Goal: Transaction & Acquisition: Purchase product/service

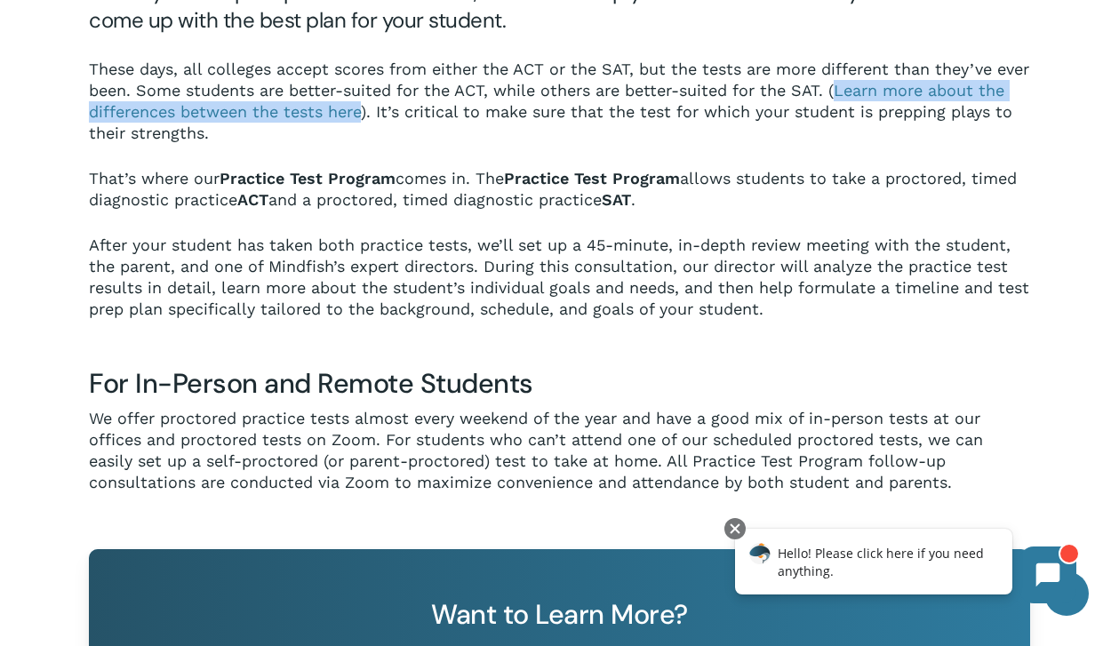
scroll to position [951, 0]
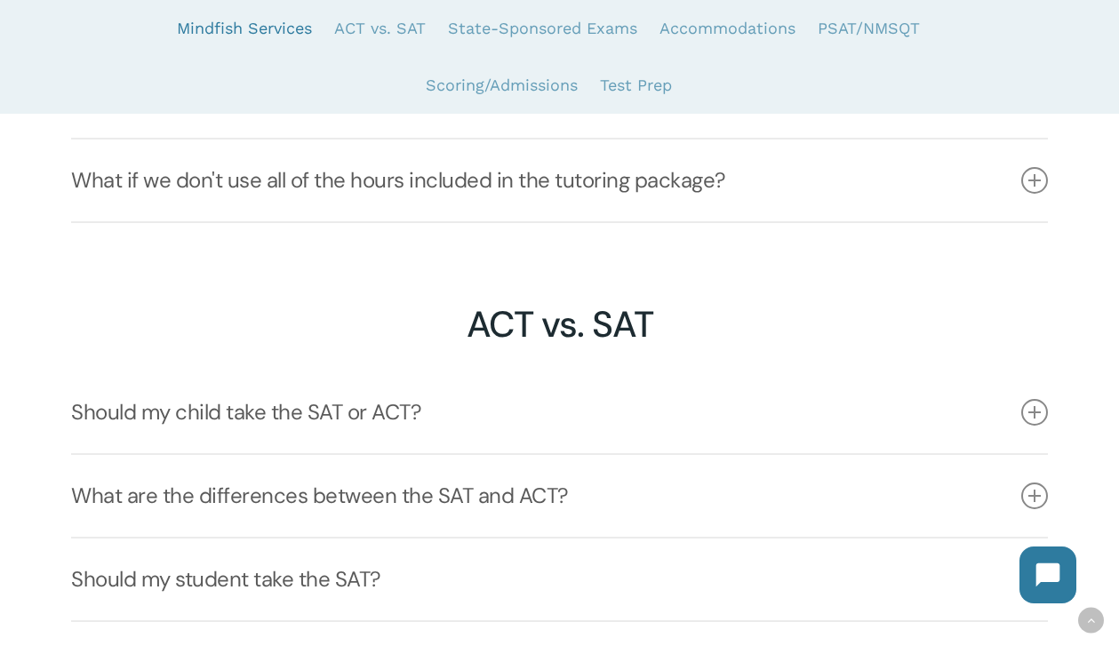
scroll to position [1964, 0]
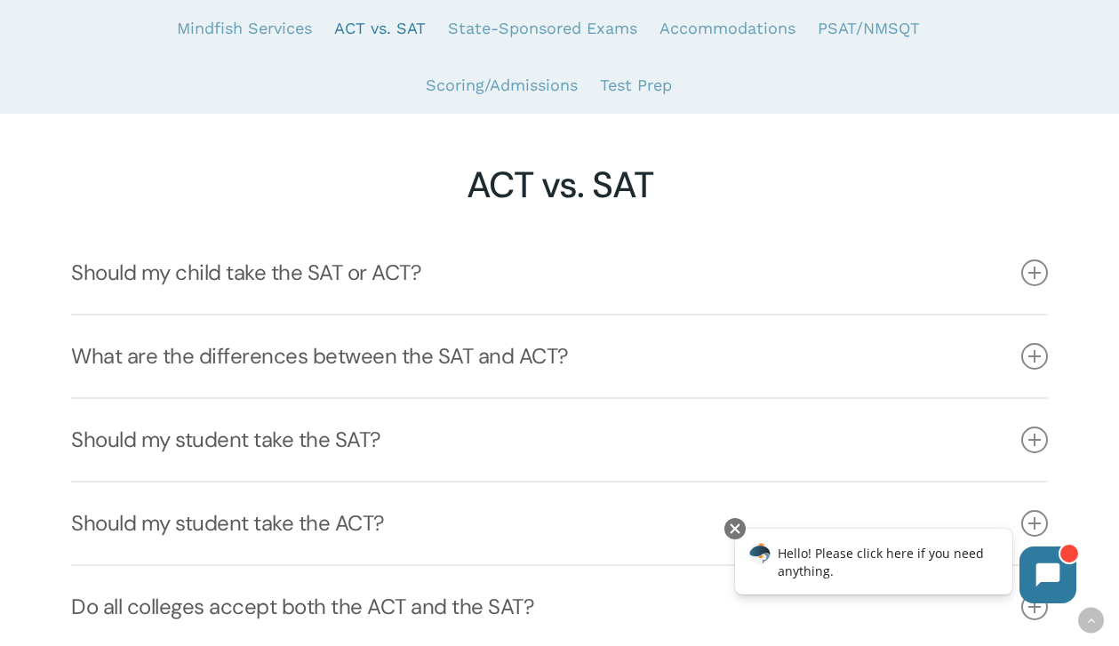
click at [383, 331] on link "What are the differences between the SAT and ACT?" at bounding box center [559, 356] width 976 height 82
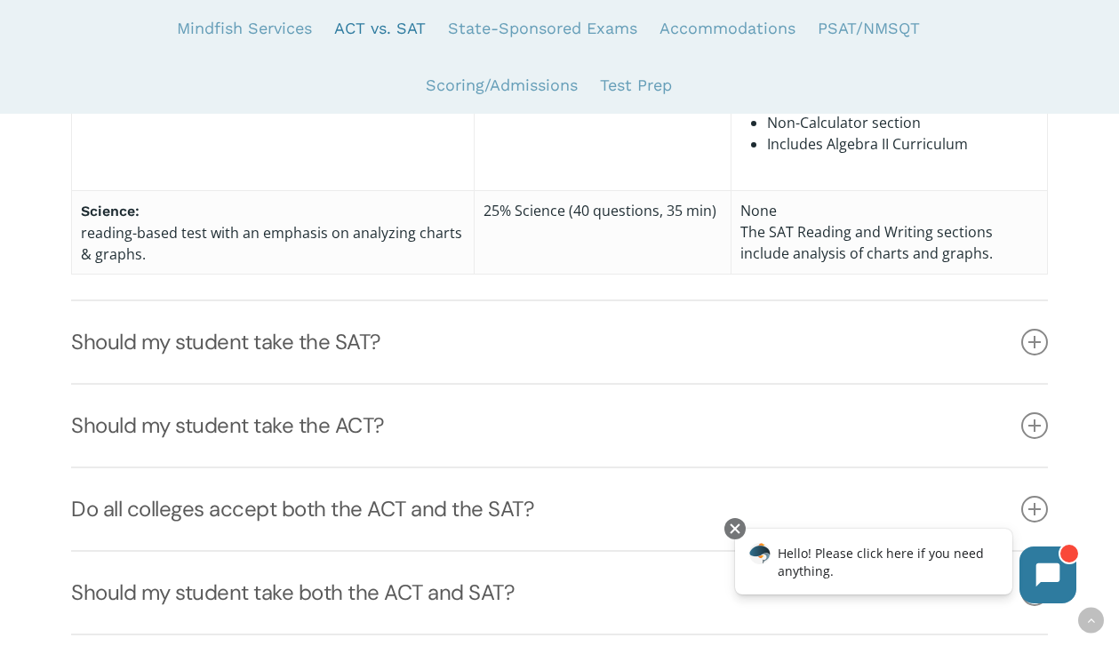
scroll to position [3140, 0]
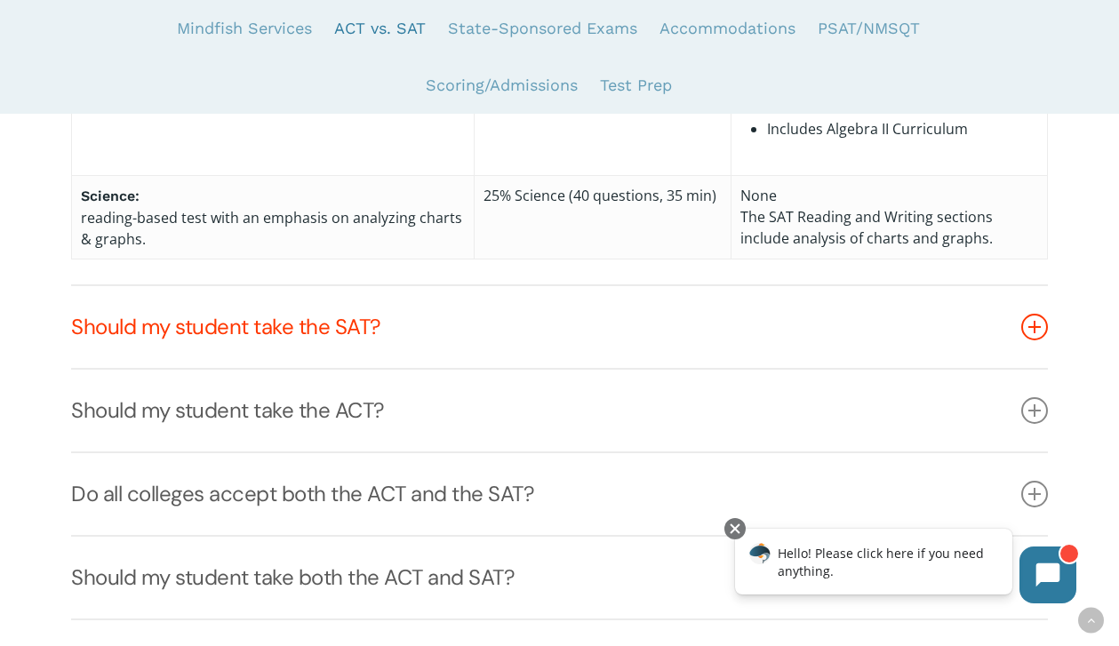
click at [419, 325] on link "Should my student take the SAT?" at bounding box center [559, 327] width 976 height 82
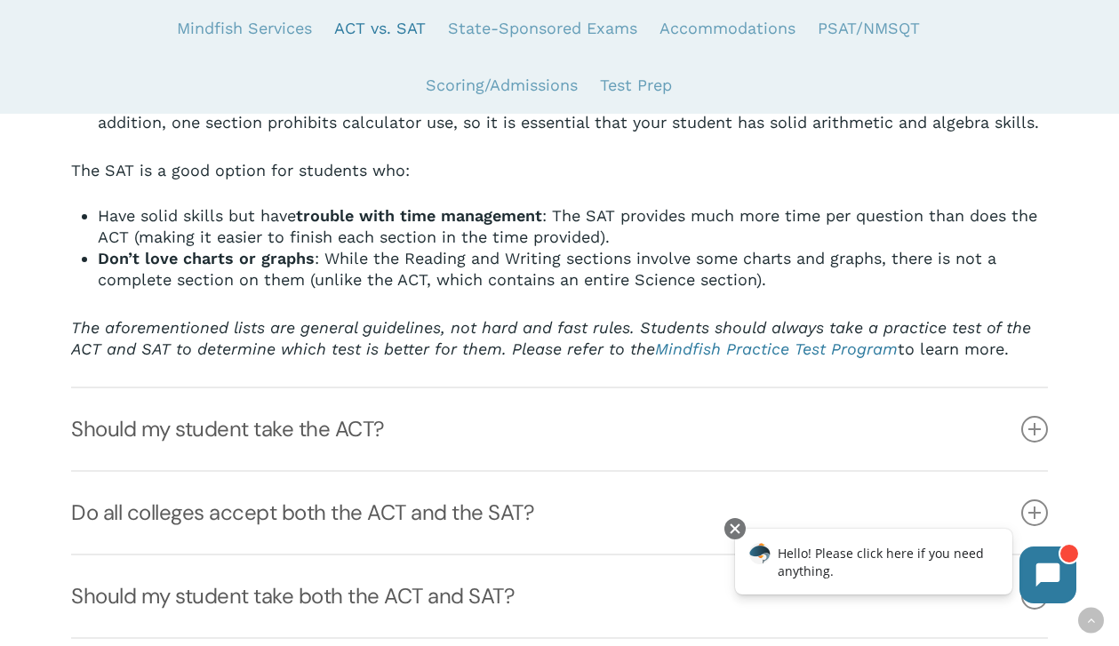
scroll to position [2487, 0]
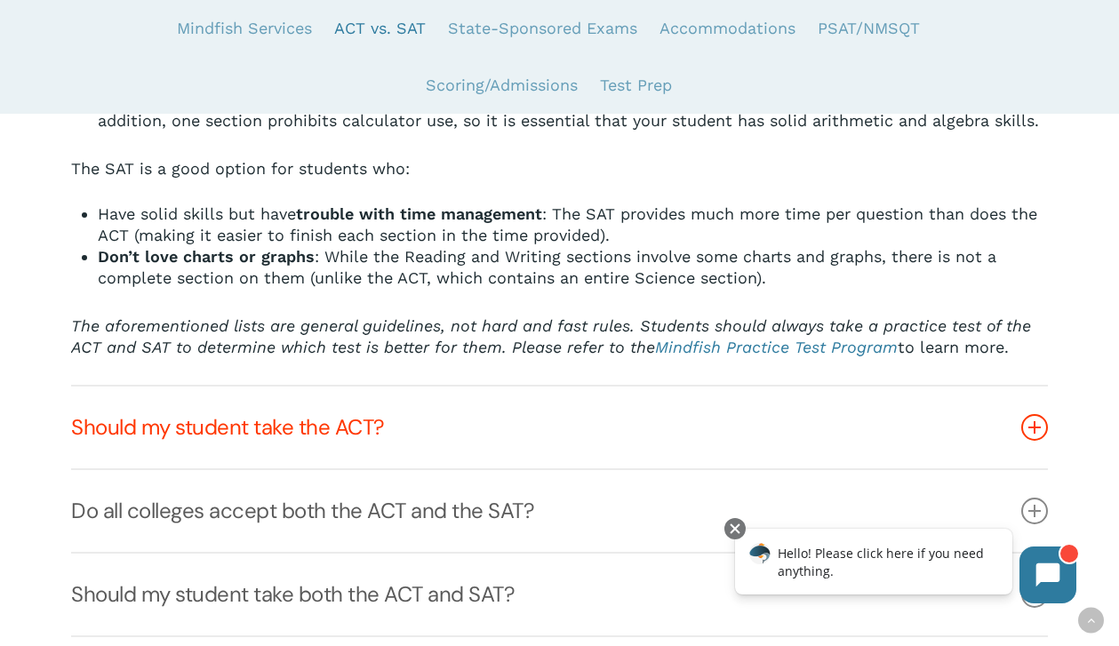
click at [433, 442] on link "Should my student take the ACT?" at bounding box center [559, 427] width 976 height 82
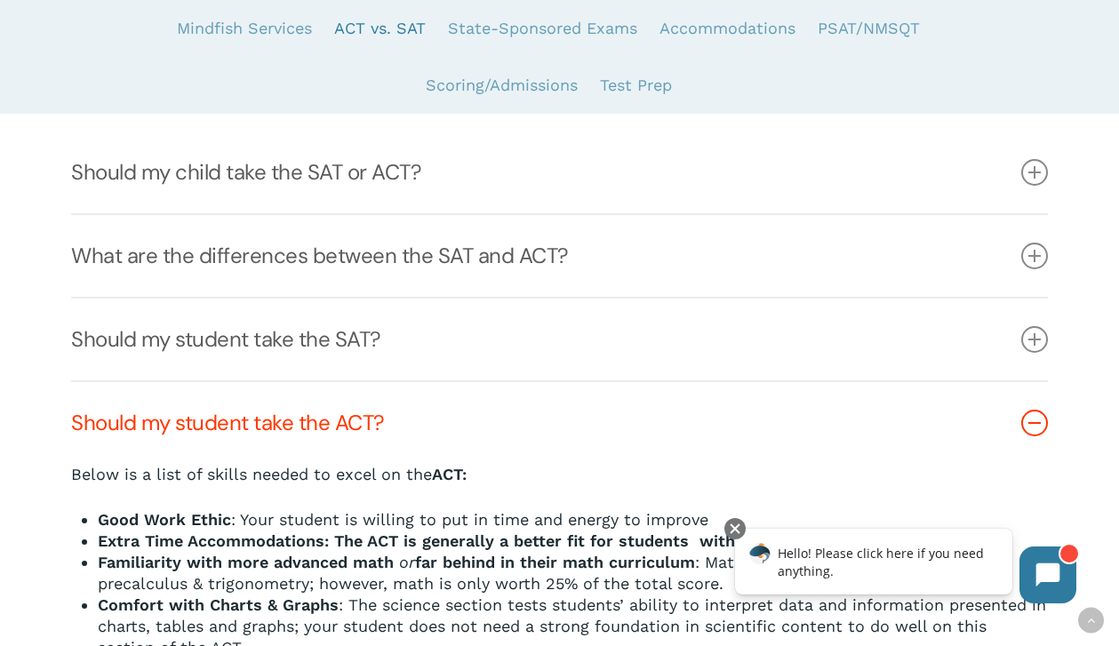
scroll to position [2100, 0]
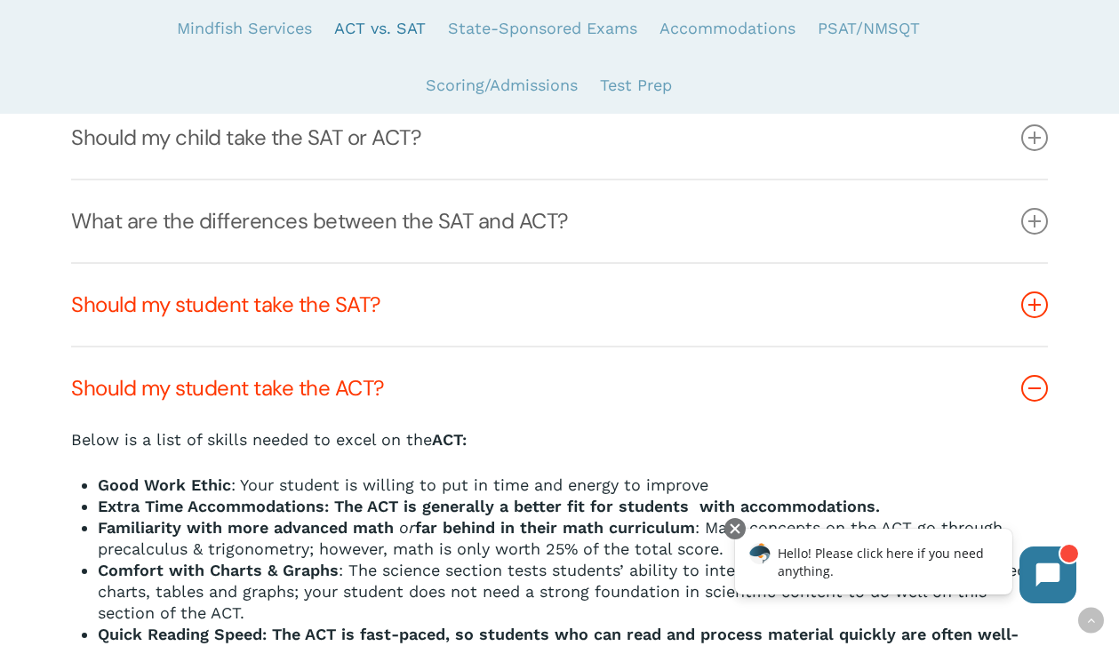
click at [436, 318] on link "Should my student take the SAT?" at bounding box center [559, 305] width 976 height 82
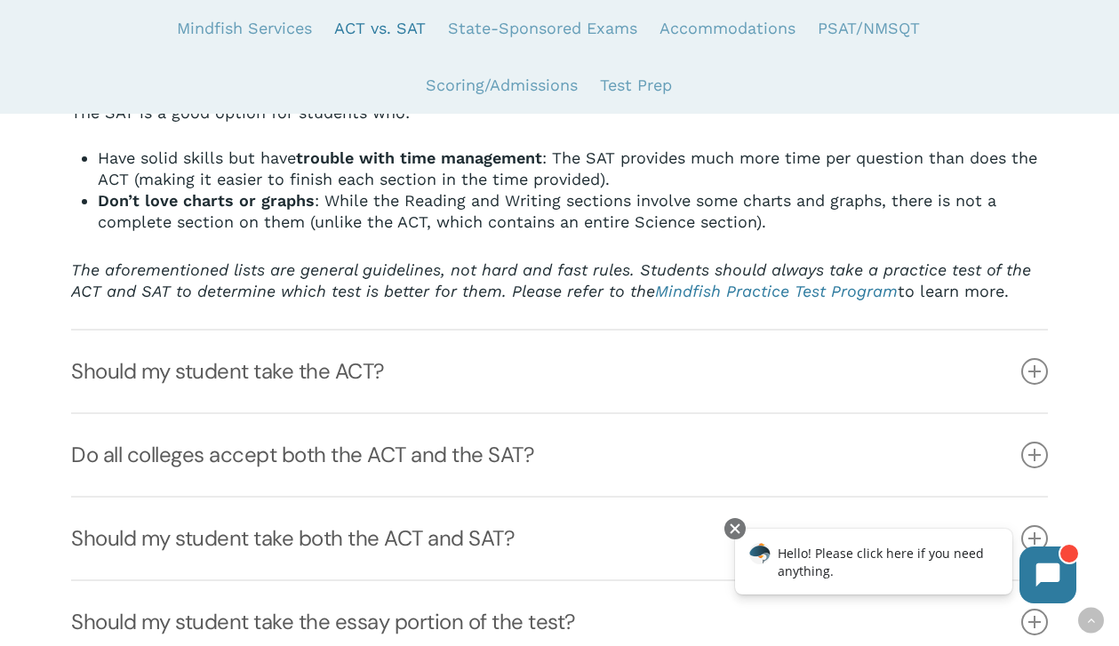
scroll to position [2565, 0]
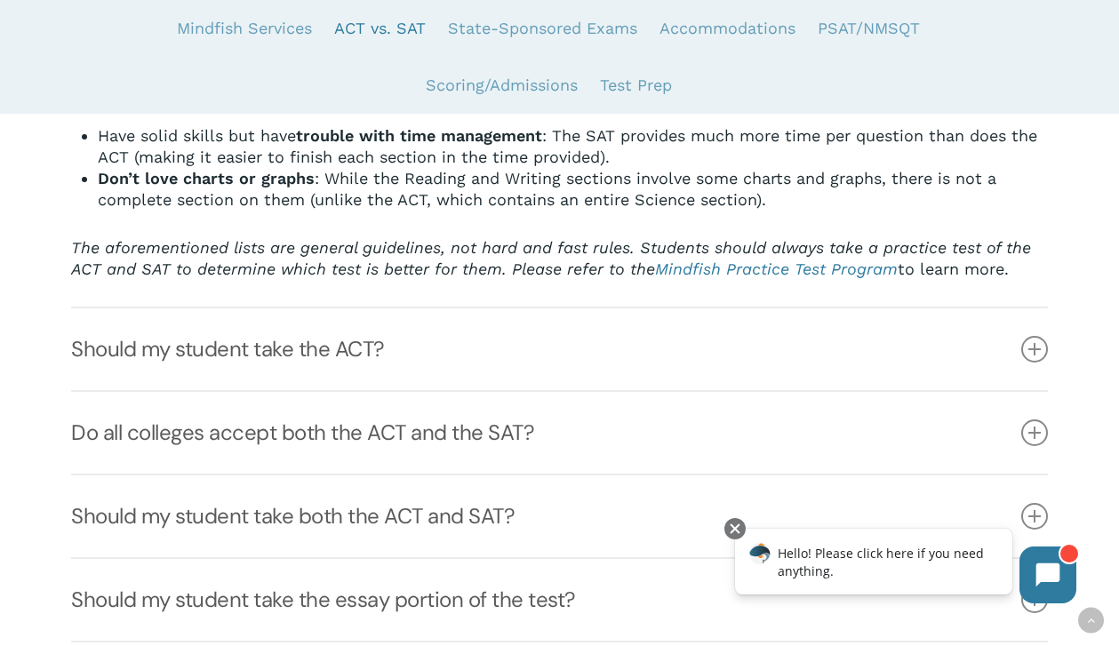
click at [436, 318] on link "Should my student take the ACT?" at bounding box center [559, 349] width 976 height 82
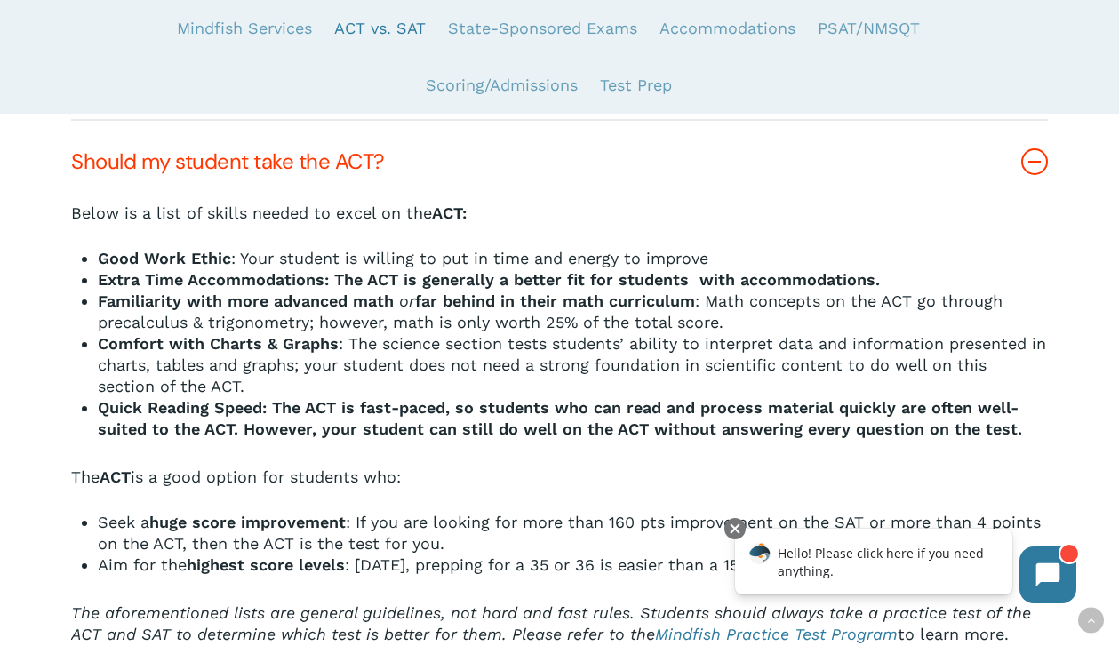
scroll to position [2323, 0]
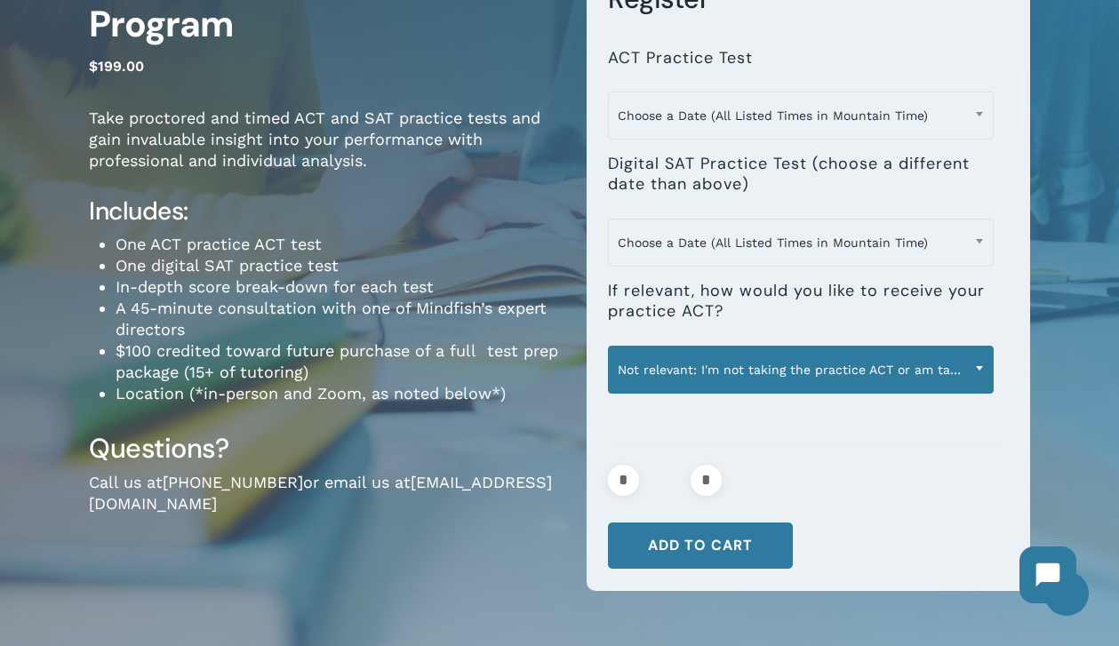
scroll to position [203, 0]
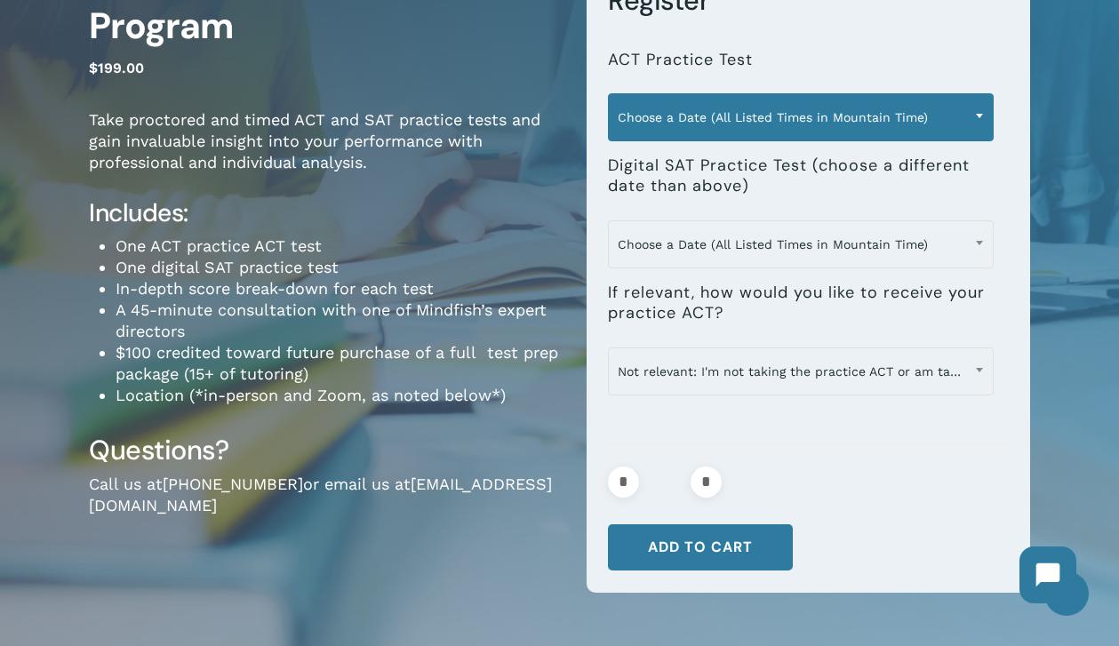
click at [773, 121] on span "Choose a Date (All Listed Times in Mountain Time)" at bounding box center [801, 117] width 384 height 37
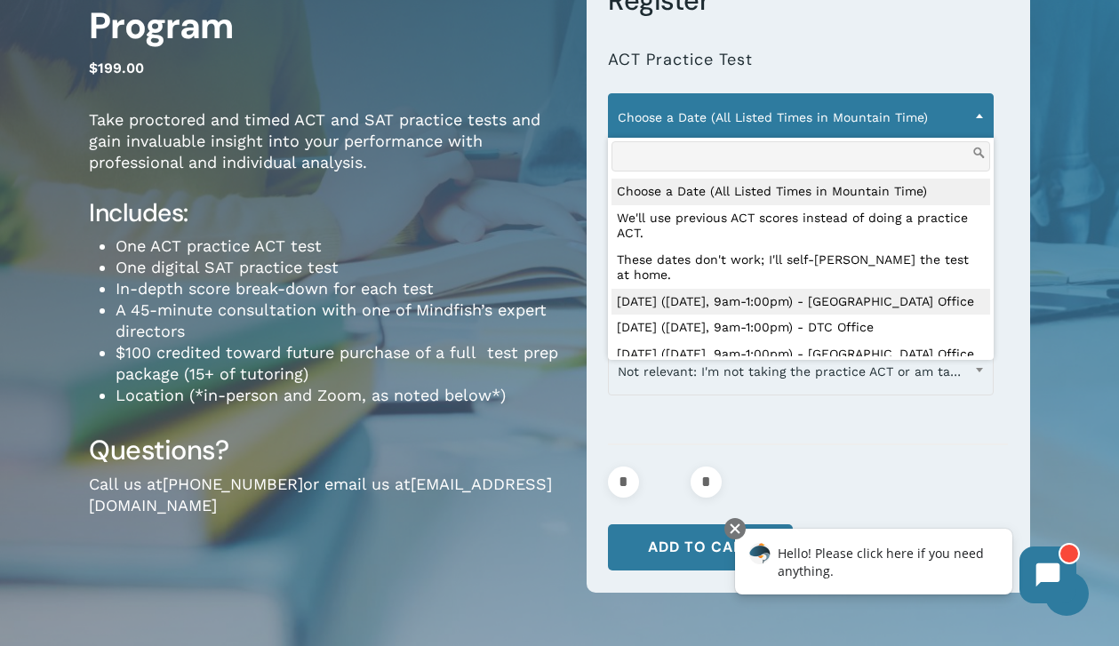
select select "**********"
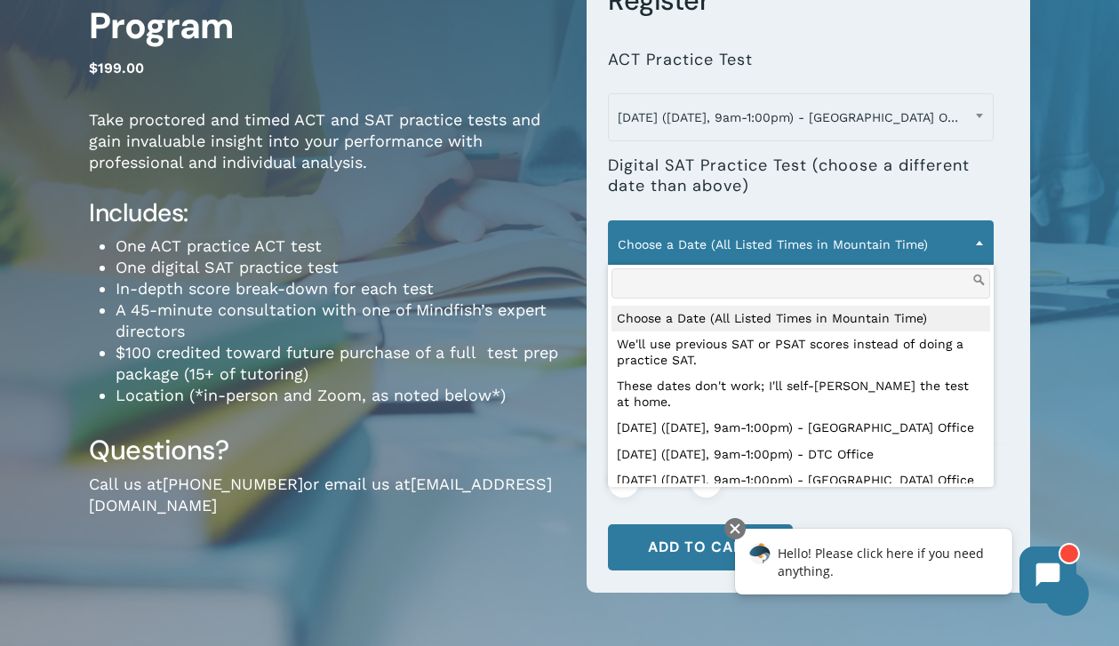
click at [711, 252] on span "Choose a Date (All Listed Times in Mountain Time)" at bounding box center [801, 244] width 384 height 37
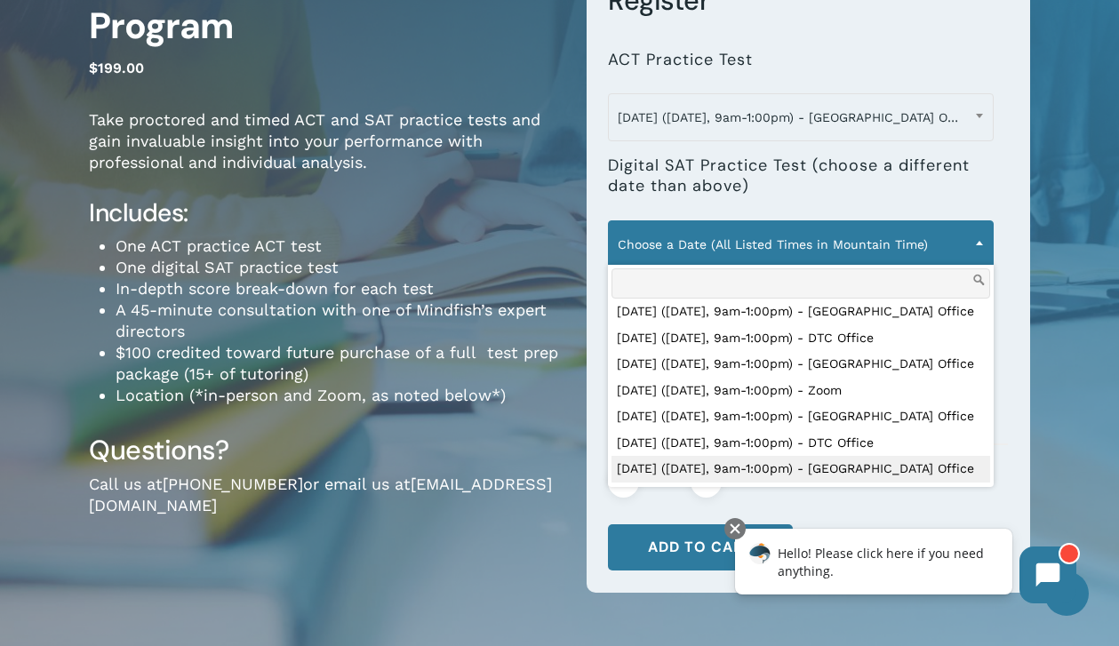
scroll to position [113, 0]
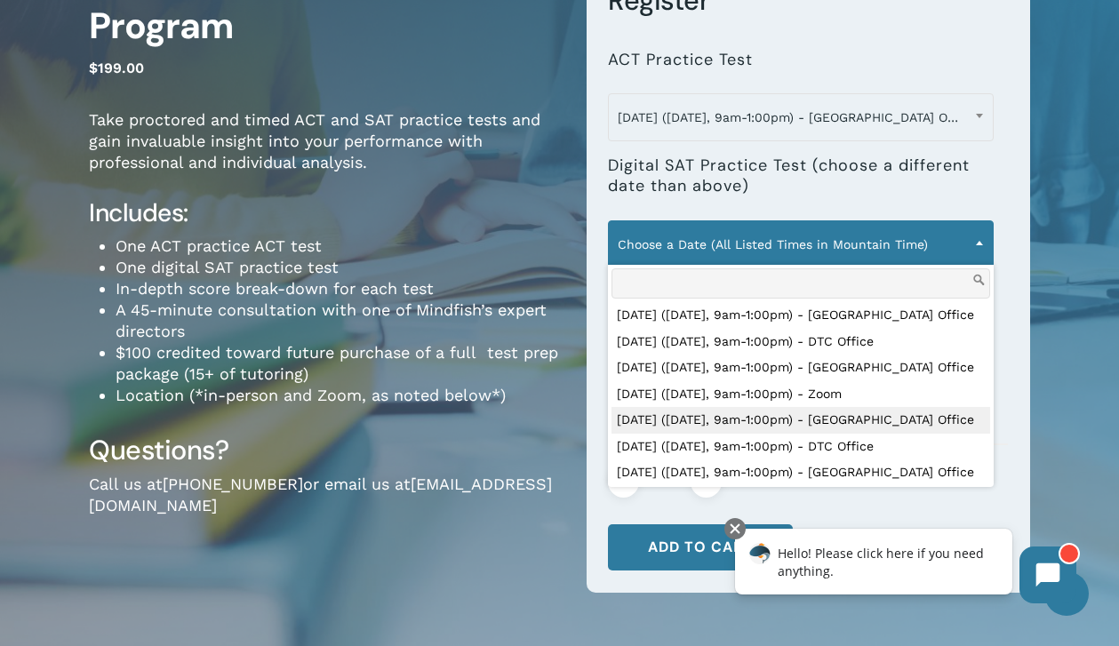
select select "**********"
